Goal: Information Seeking & Learning: Learn about a topic

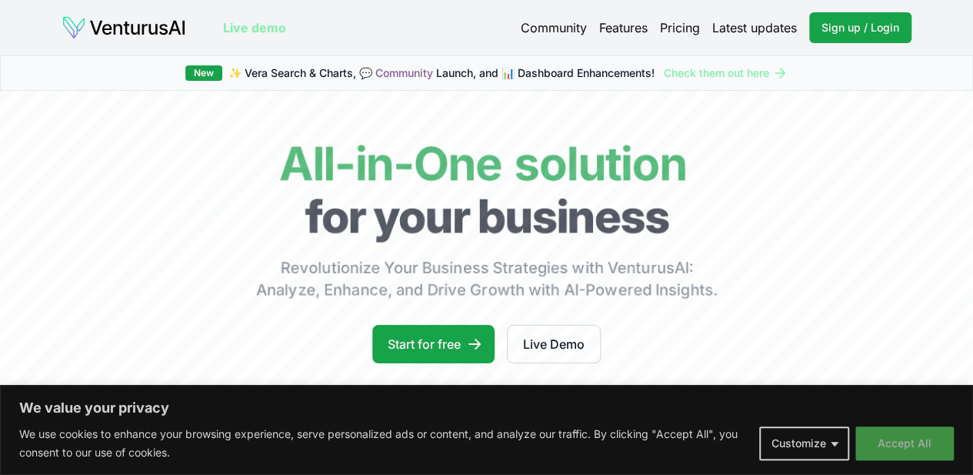
click at [892, 449] on button "Accept All" at bounding box center [905, 443] width 98 height 34
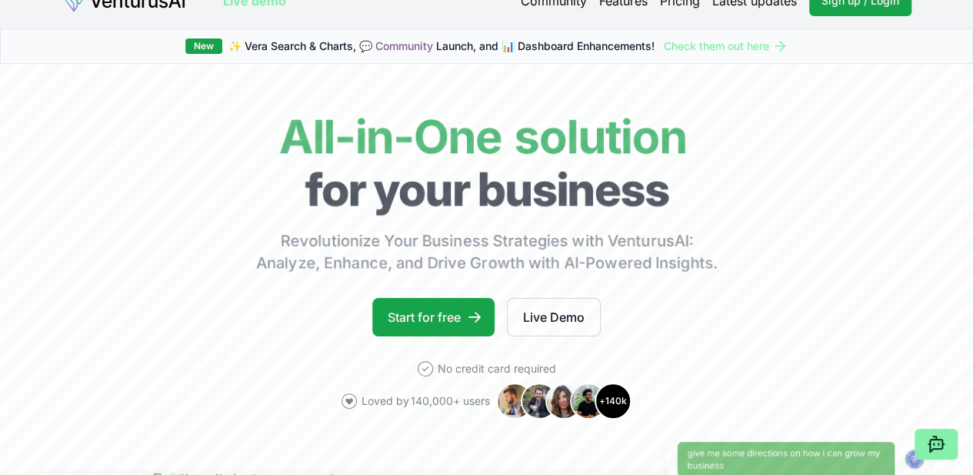
scroll to position [28, 0]
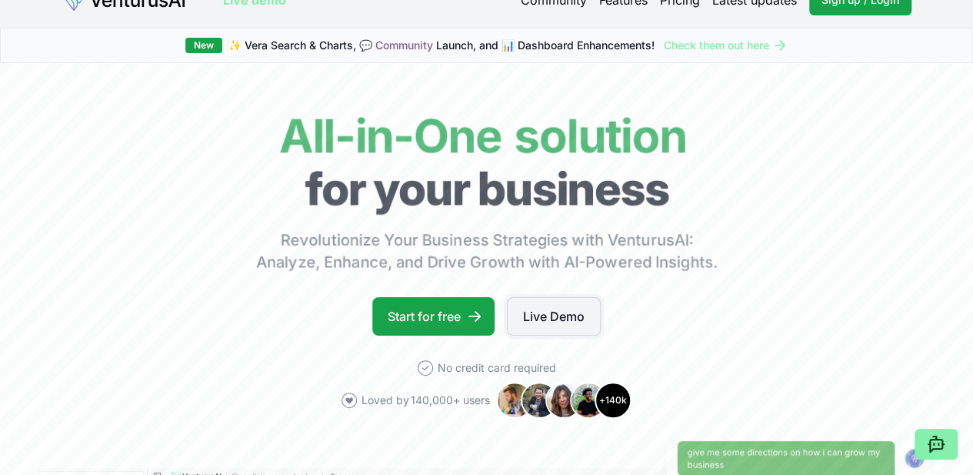
click at [539, 333] on link "Live Demo" at bounding box center [554, 316] width 94 height 38
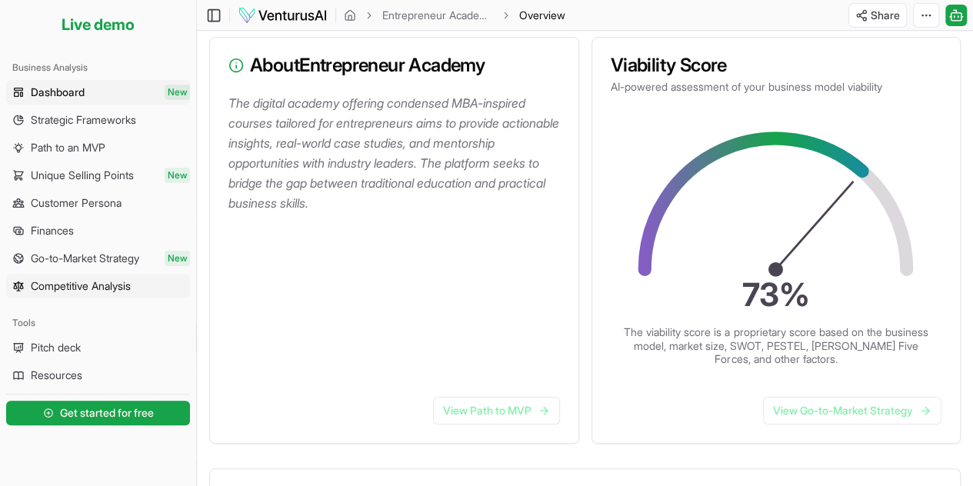
scroll to position [183, 0]
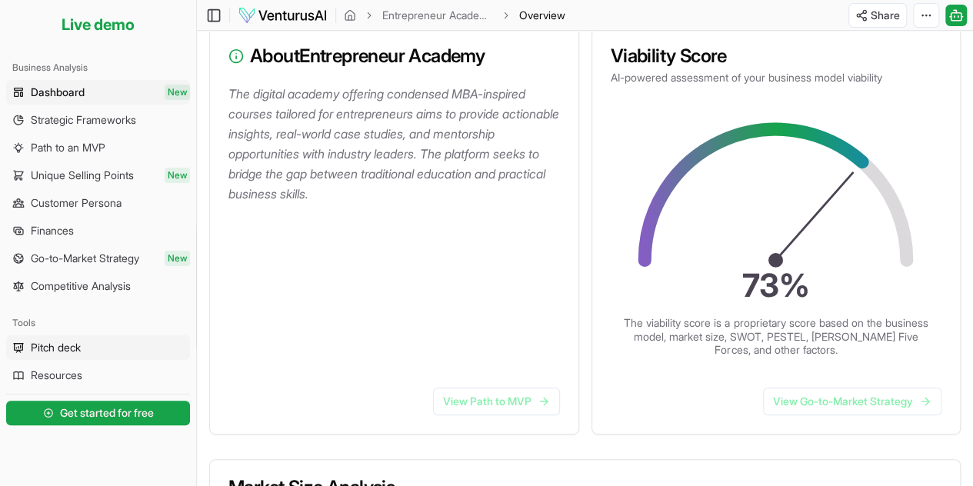
click at [72, 351] on span "Pitch deck" at bounding box center [56, 347] width 50 height 15
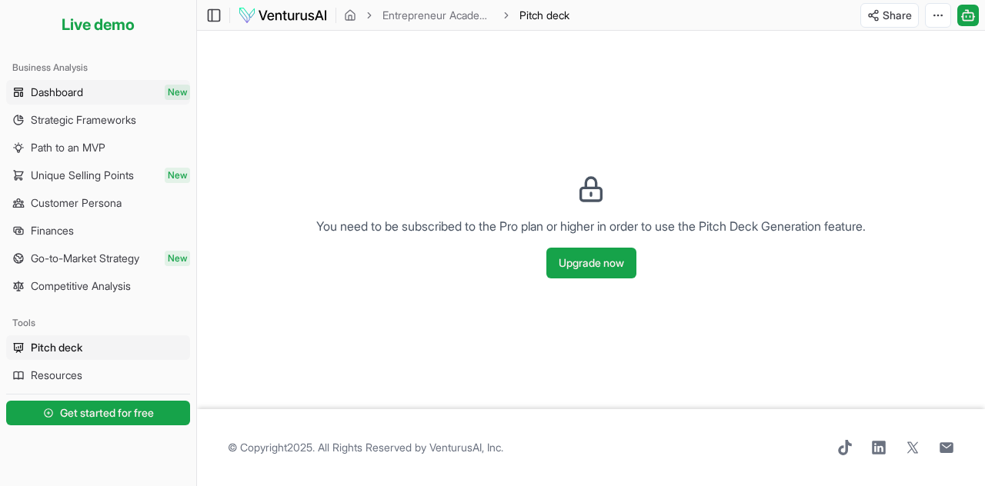
click at [103, 85] on link "Dashboard New" at bounding box center [98, 92] width 184 height 25
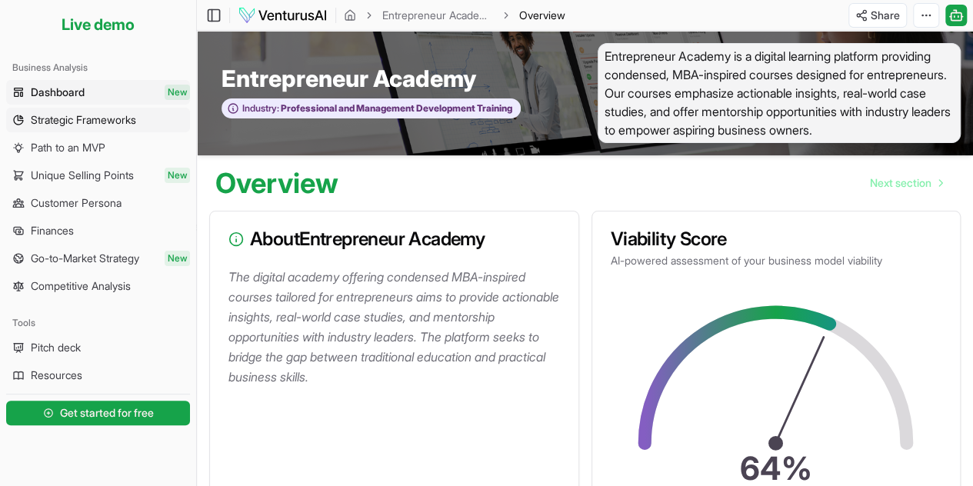
click at [107, 112] on span "Strategic Frameworks" at bounding box center [83, 119] width 105 height 15
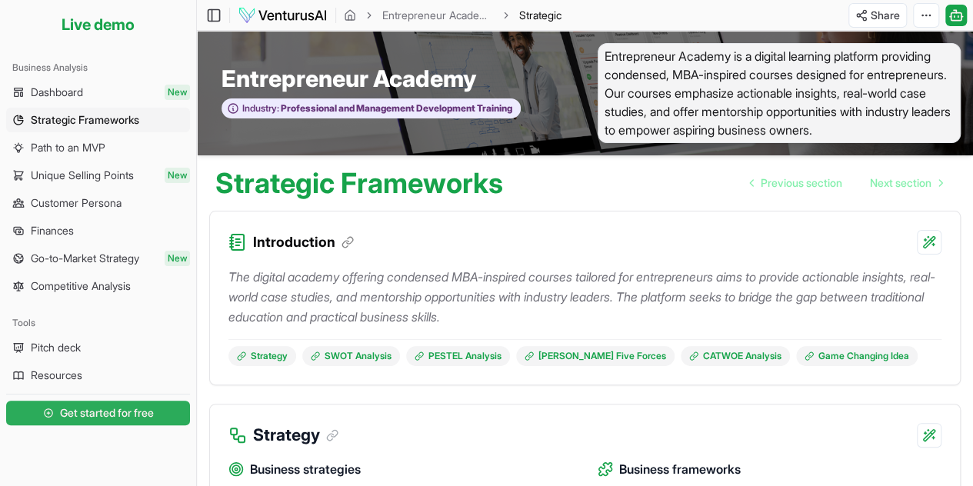
click at [96, 422] on link "Get started for free" at bounding box center [98, 413] width 184 height 31
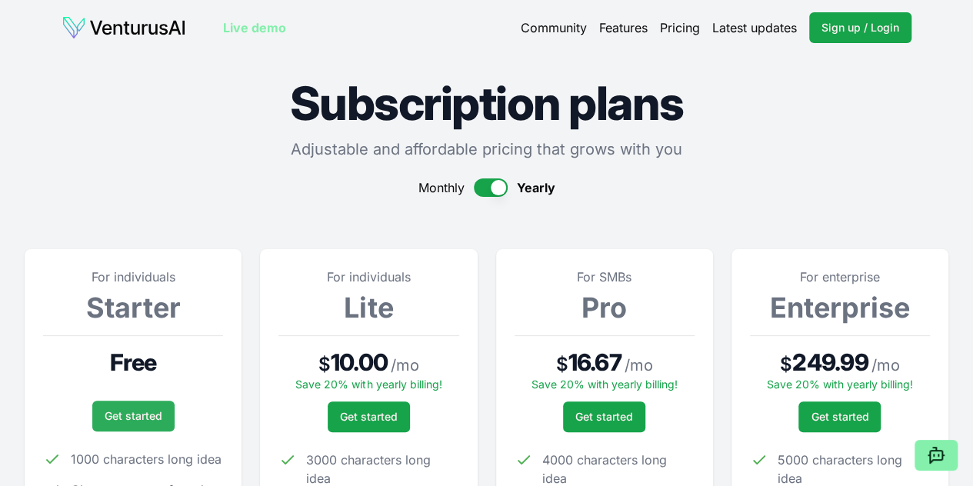
click at [125, 421] on link "Get started" at bounding box center [133, 416] width 82 height 31
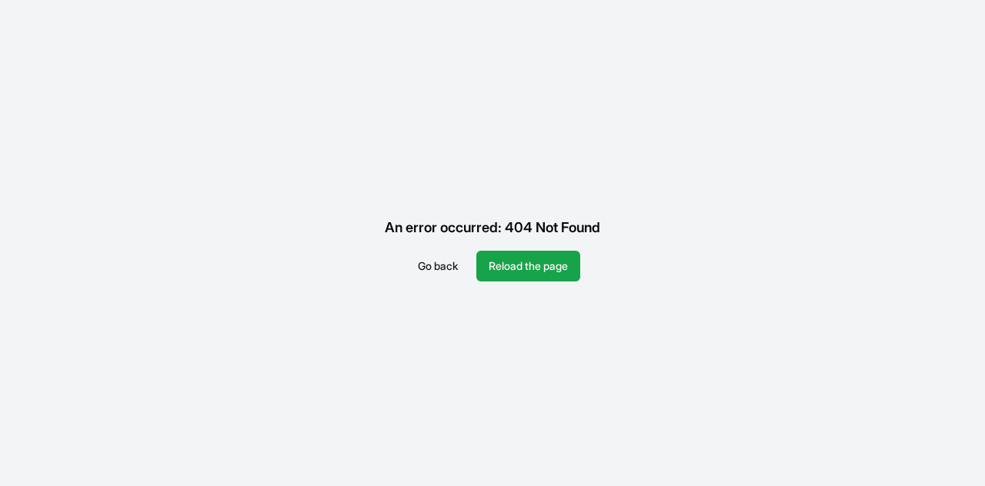
click at [433, 254] on button "Go back" at bounding box center [437, 266] width 65 height 31
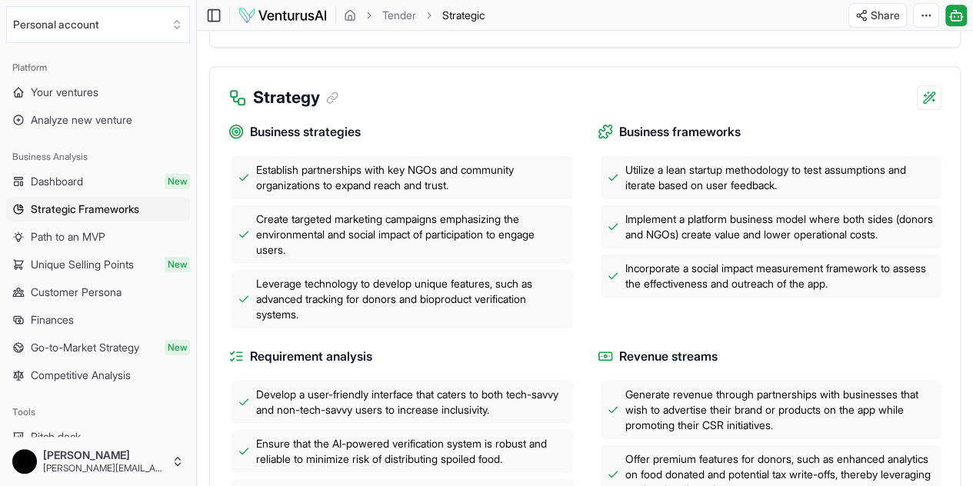
scroll to position [499, 0]
click at [332, 100] on icon at bounding box center [333, 97] width 14 height 14
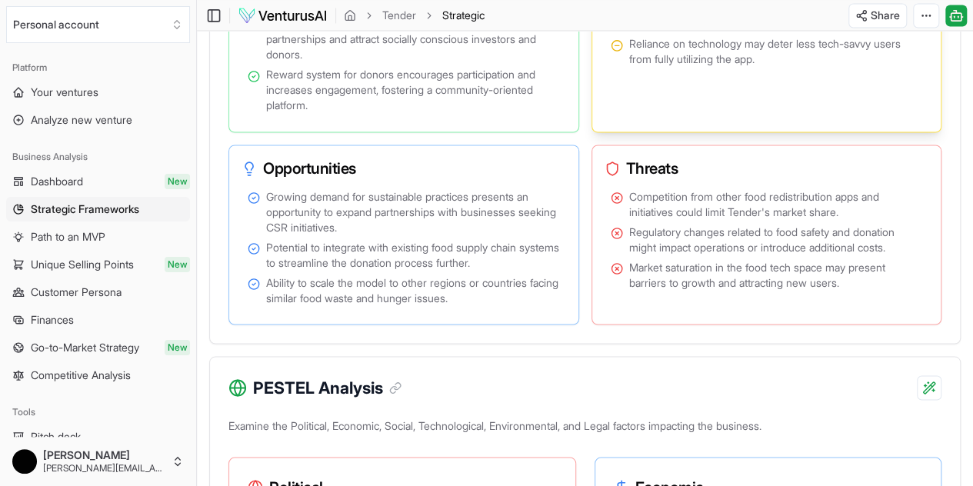
scroll to position [1278, 0]
